Goal: Use online tool/utility: Utilize a website feature to perform a specific function

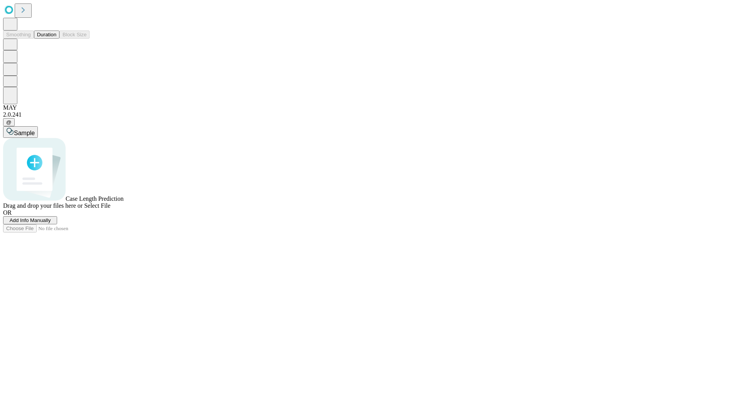
click at [56, 39] on button "Duration" at bounding box center [46, 35] width 25 height 8
click at [110, 209] on span "Select File" at bounding box center [97, 205] width 26 height 7
